Goal: Information Seeking & Learning: Understand process/instructions

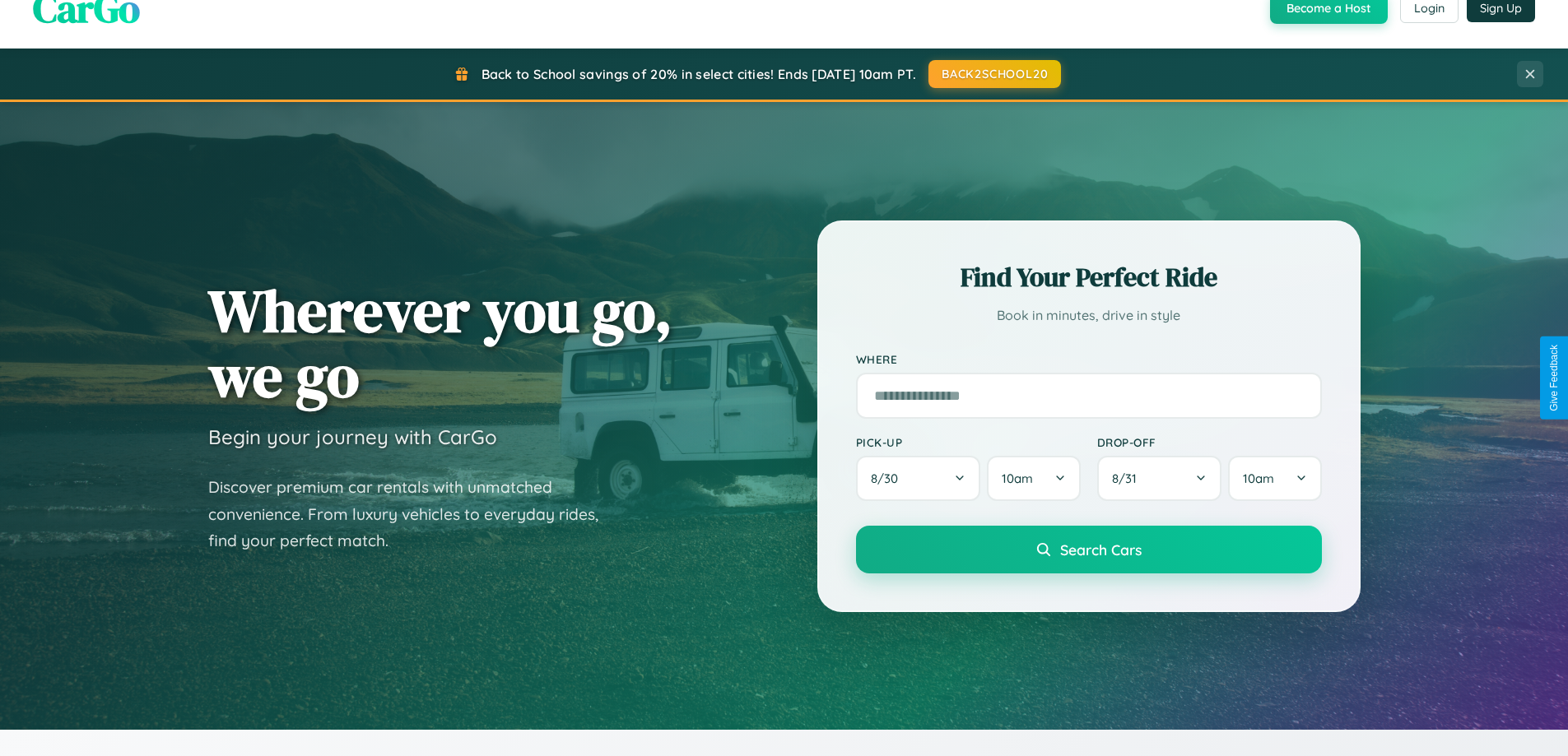
scroll to position [3166, 0]
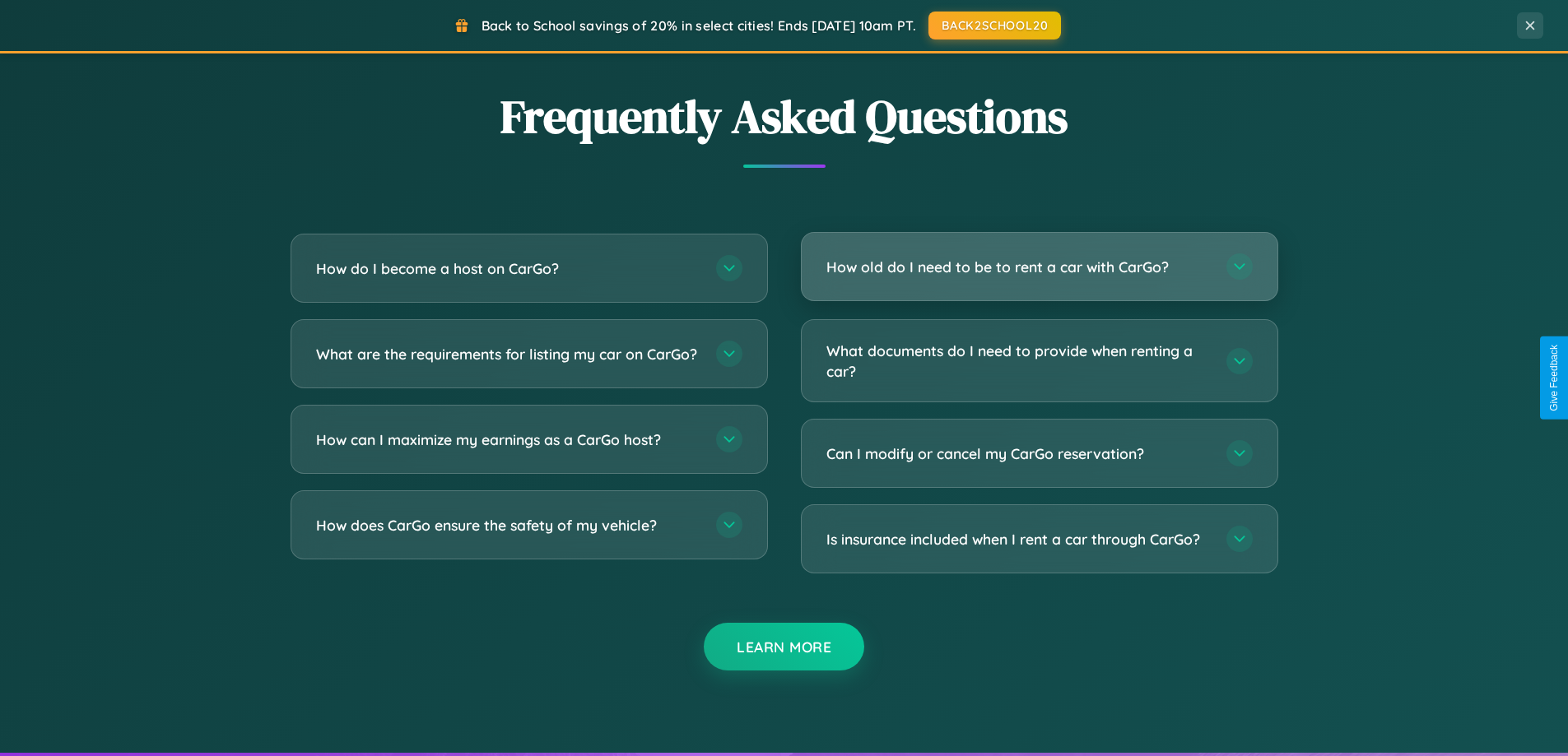
click at [1039, 266] on h3 "How old do I need to be to rent a car with CarGo?" at bounding box center [1019, 267] width 384 height 21
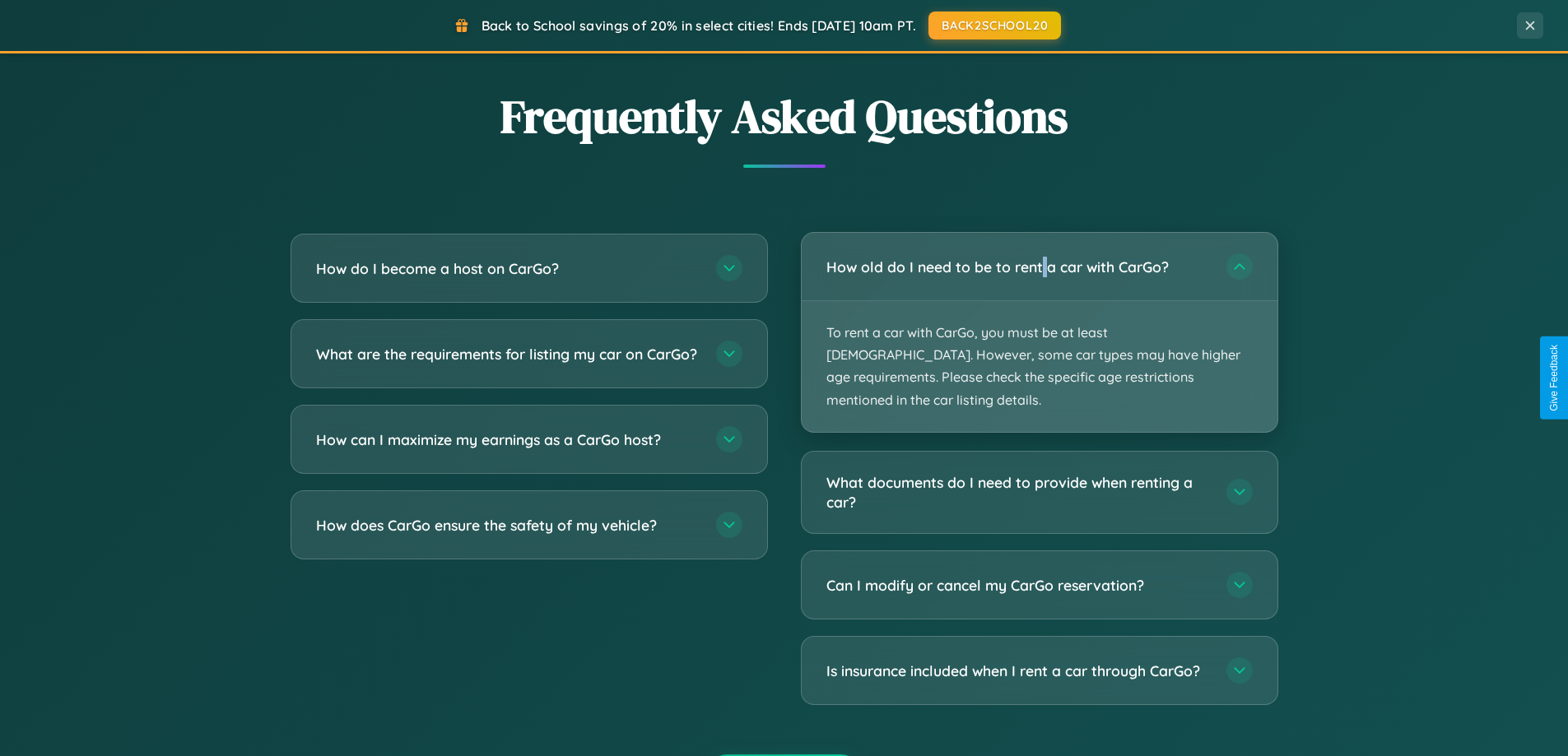
click at [1039, 321] on p "To rent a car with CarGo, you must be at least [DEMOGRAPHIC_DATA]. However, som…" at bounding box center [1039, 366] width 476 height 131
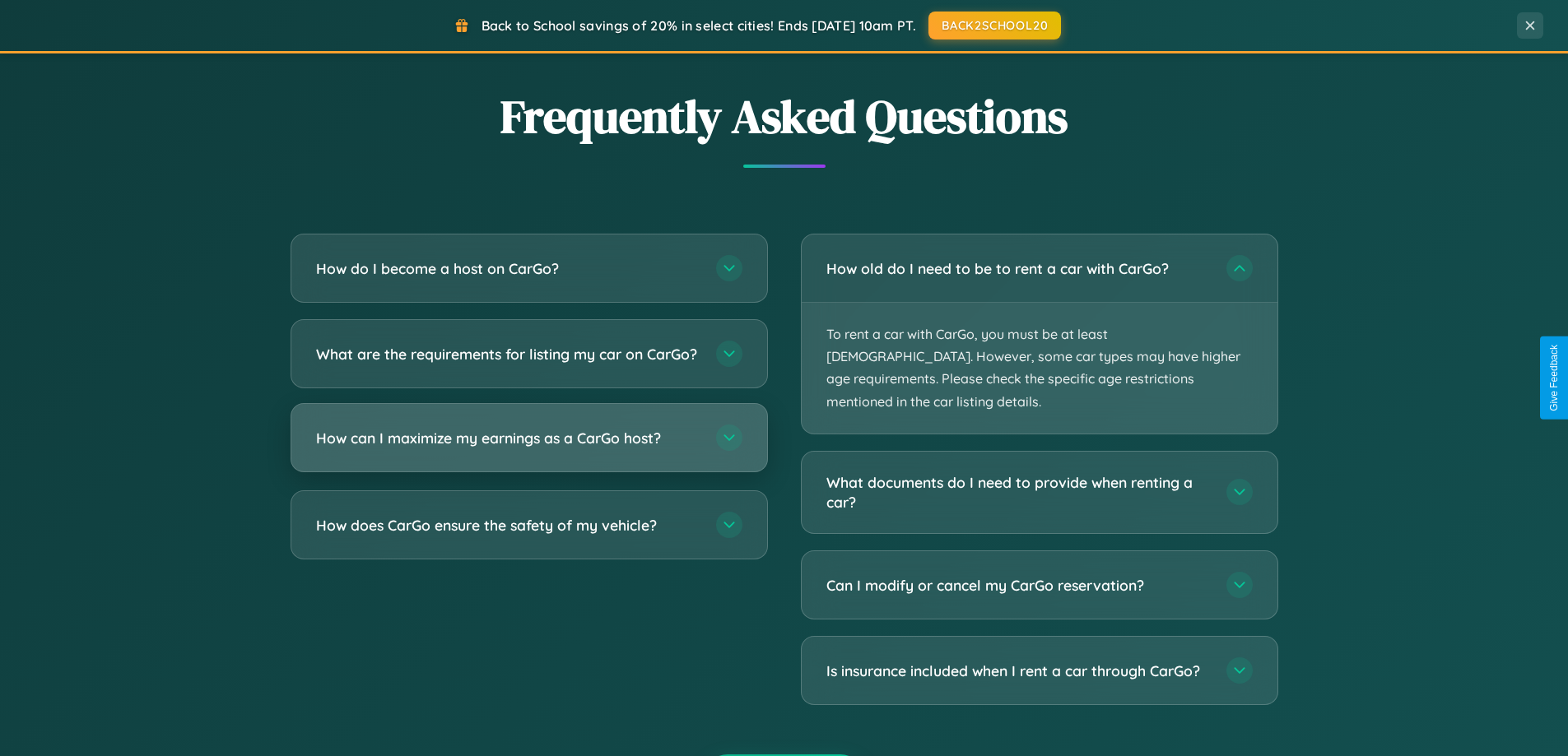
click at [529, 448] on h3 "How can I maximize my earnings as a CarGo host?" at bounding box center [508, 438] width 384 height 21
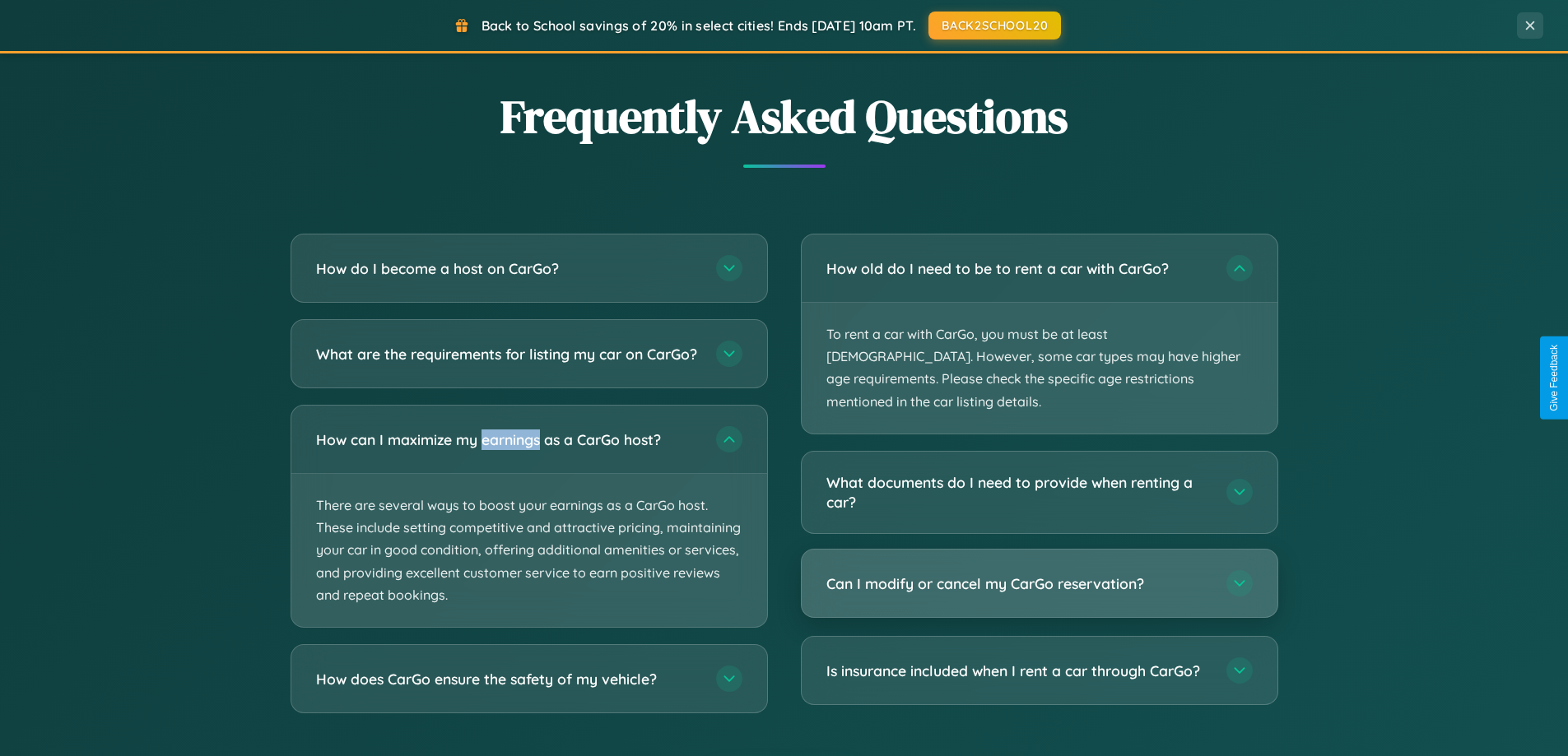
click at [1039, 573] on h3 "Can I modify or cancel my CarGo reservation?" at bounding box center [1019, 583] width 384 height 21
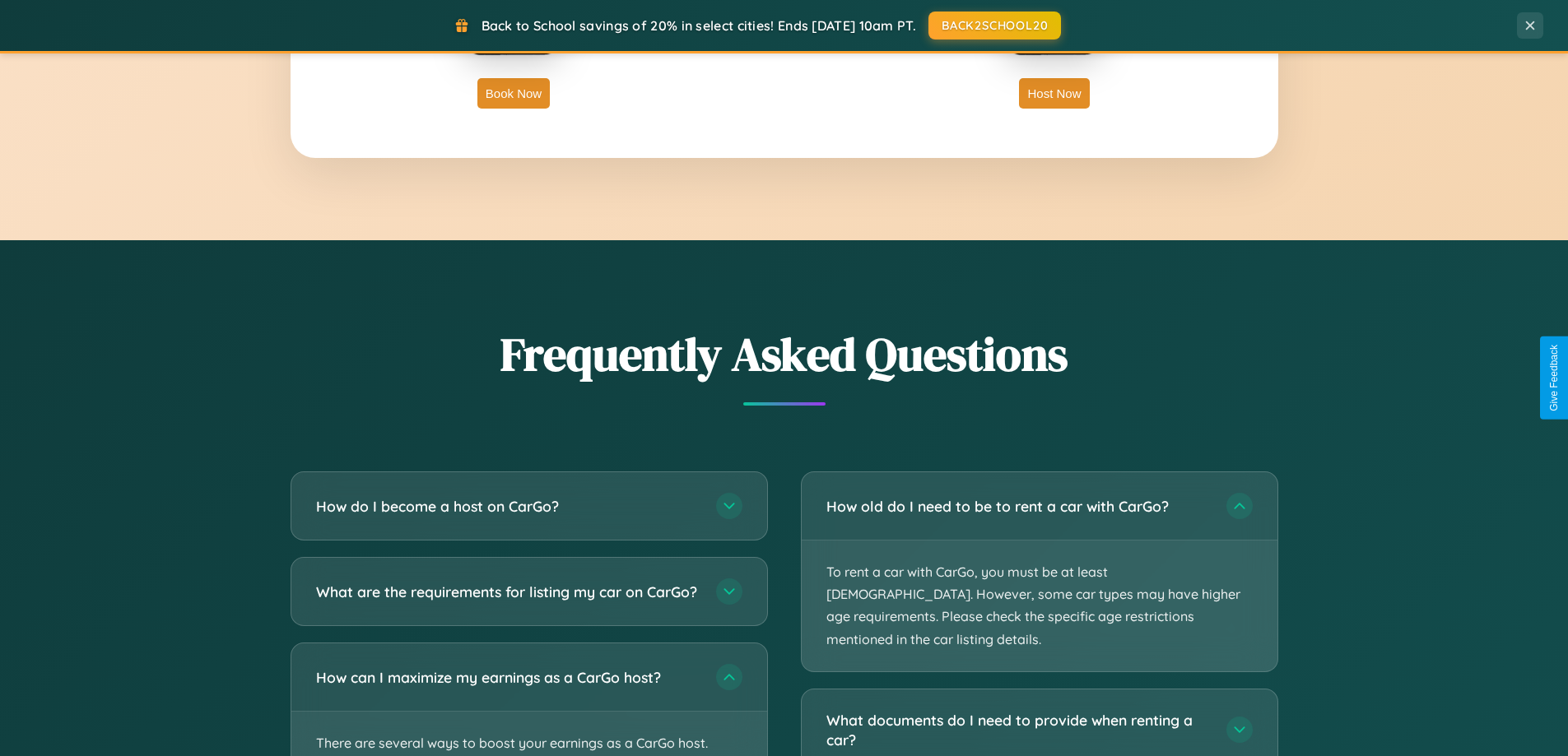
scroll to position [2643, 0]
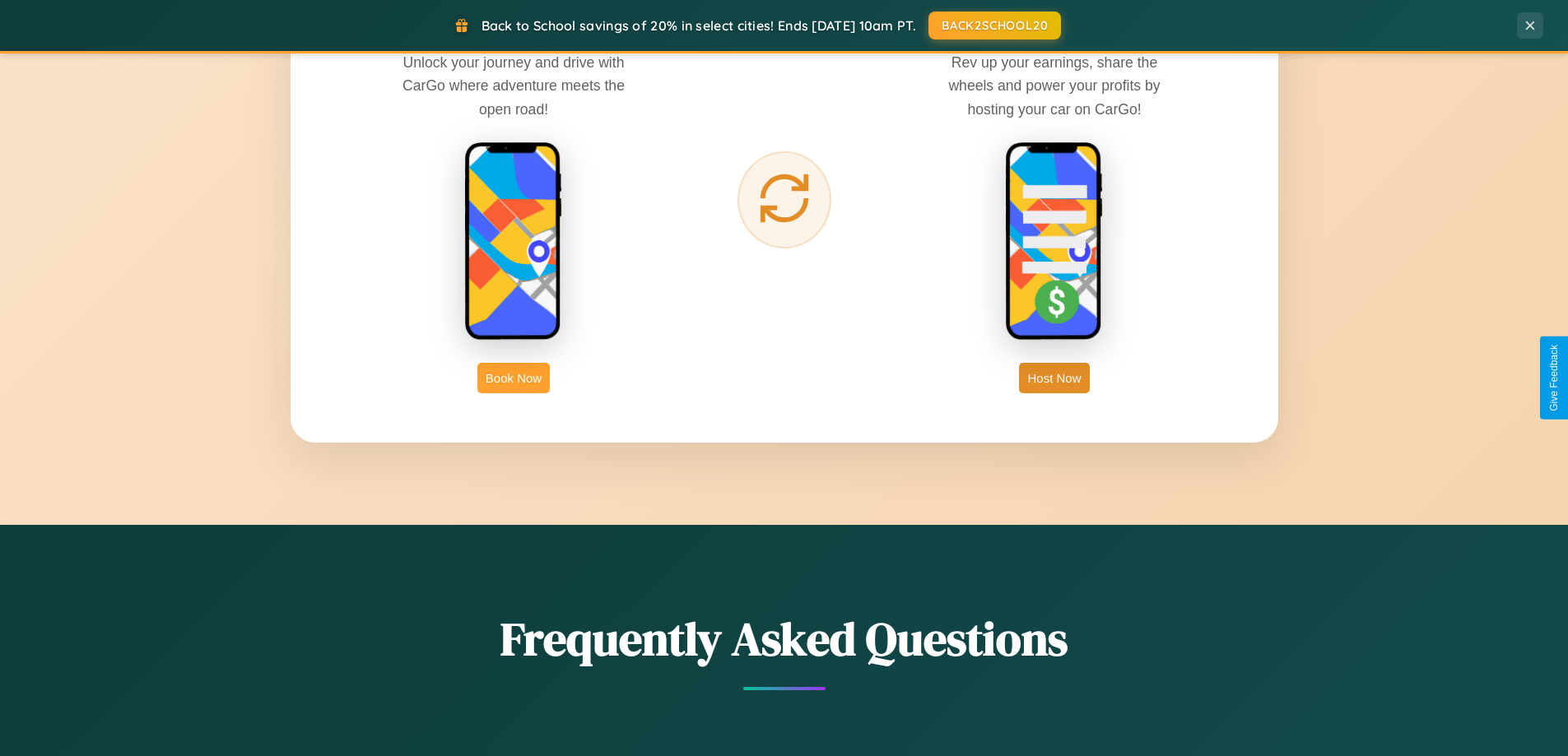
click at [513, 378] on button "Book Now" at bounding box center [513, 378] width 73 height 30
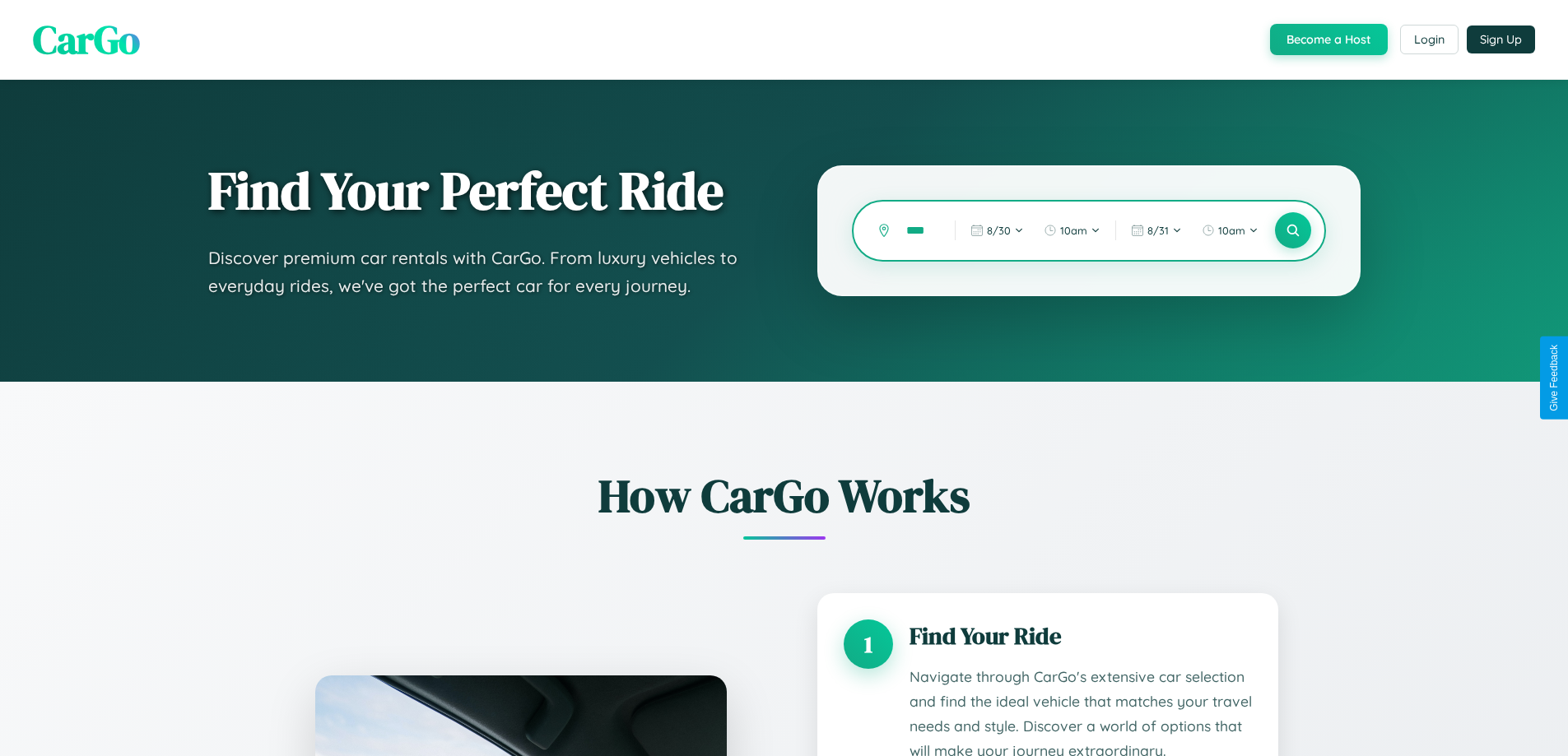
type input "*****"
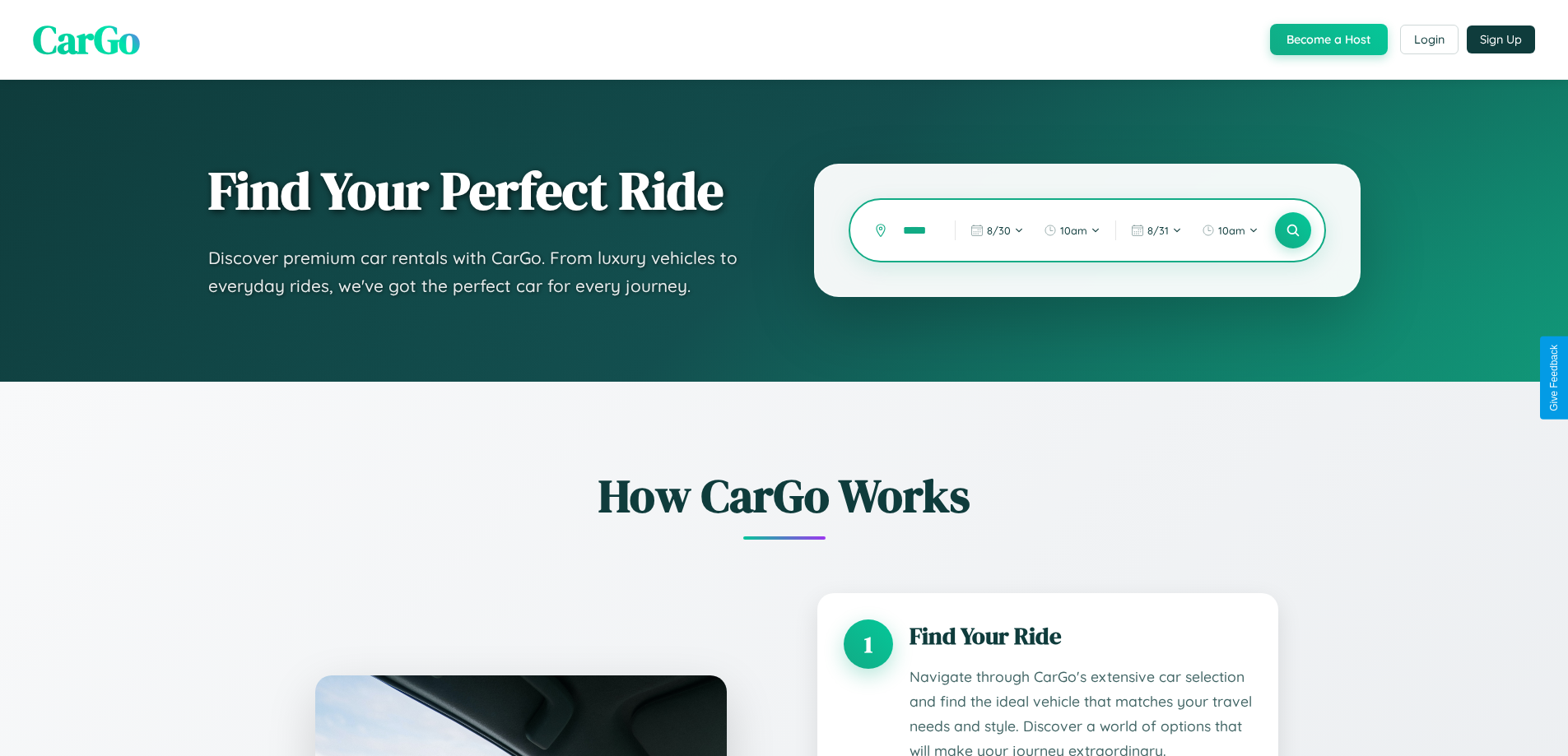
scroll to position [0, 10]
